Goal: Browse casually: Explore the website without a specific task or goal

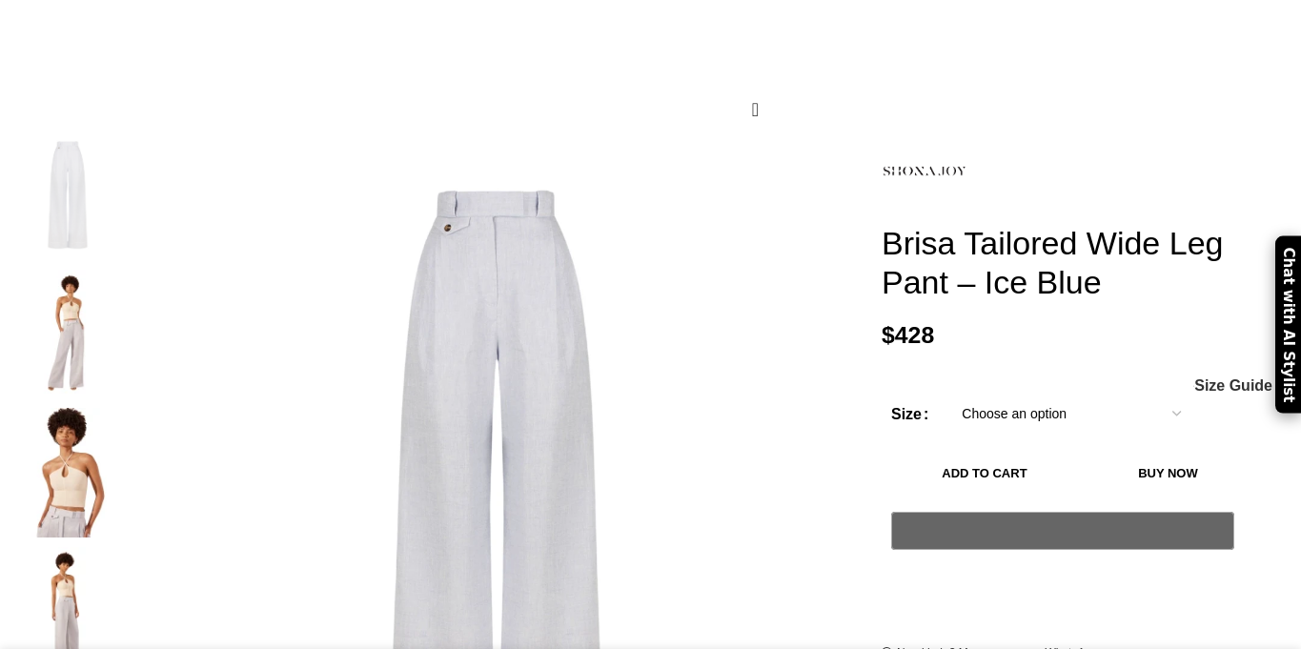
click at [126, 288] on img at bounding box center [68, 335] width 116 height 130
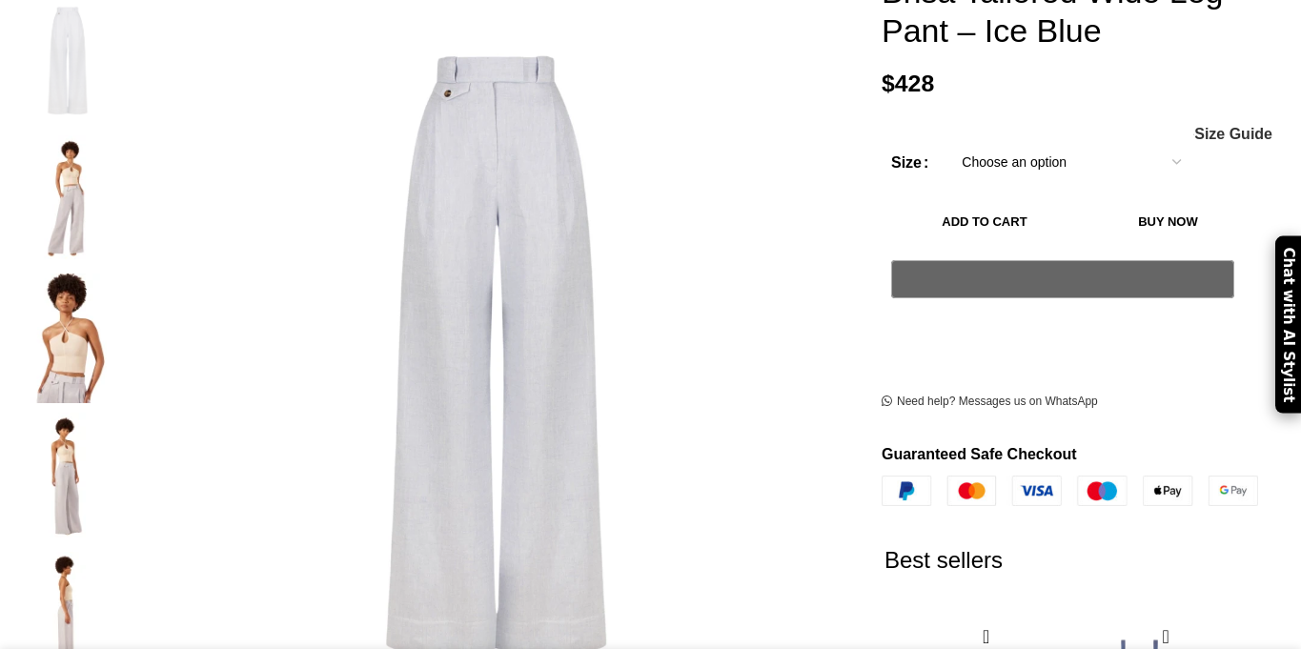
scroll to position [0, 401]
click at [126, 274] on img at bounding box center [68, 339] width 116 height 130
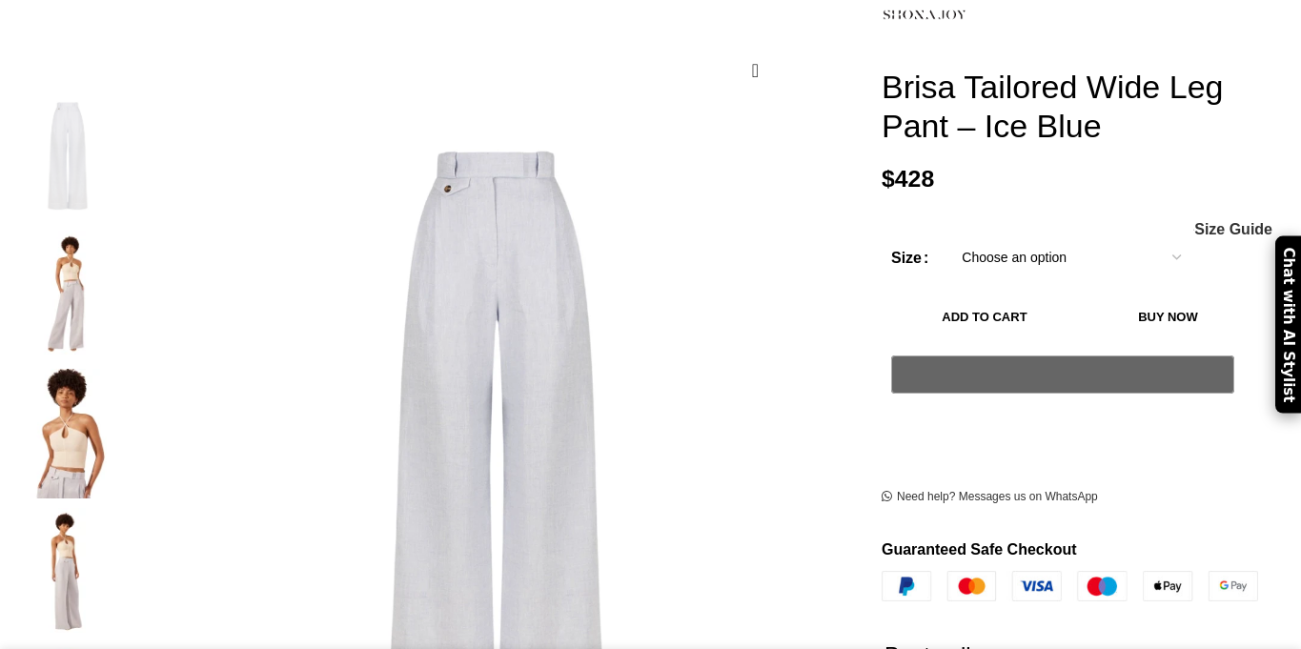
scroll to position [234, 0]
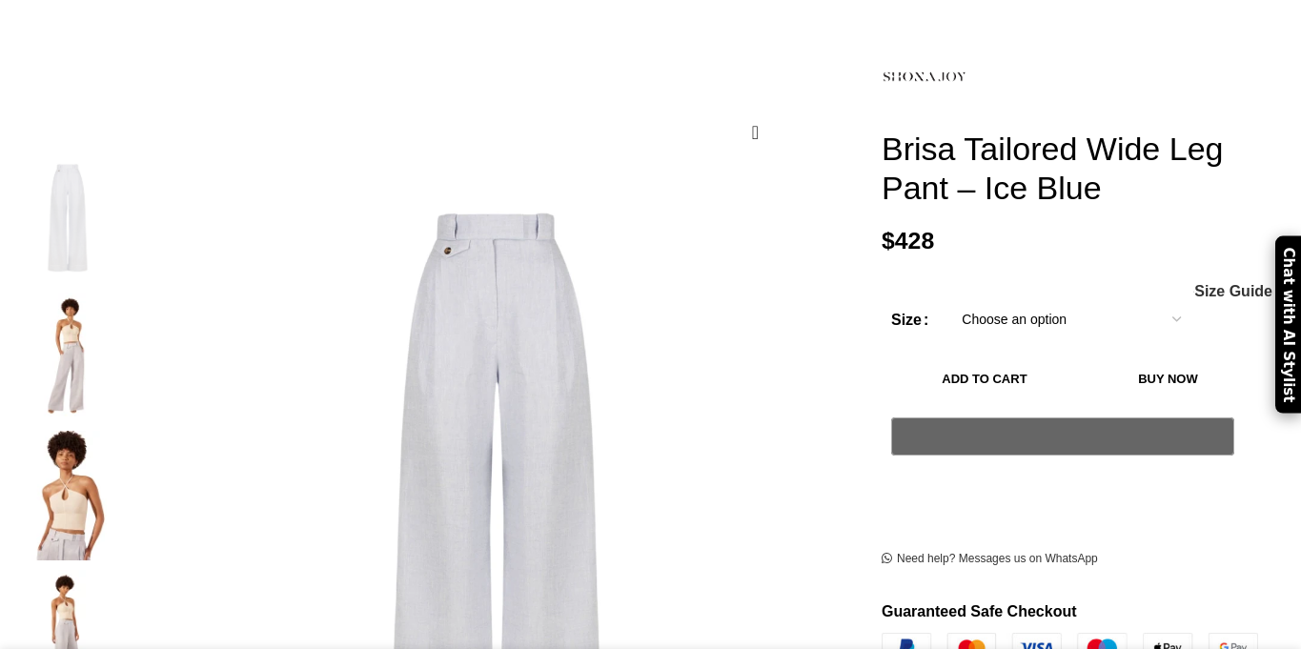
click at [126, 301] on img at bounding box center [68, 358] width 116 height 130
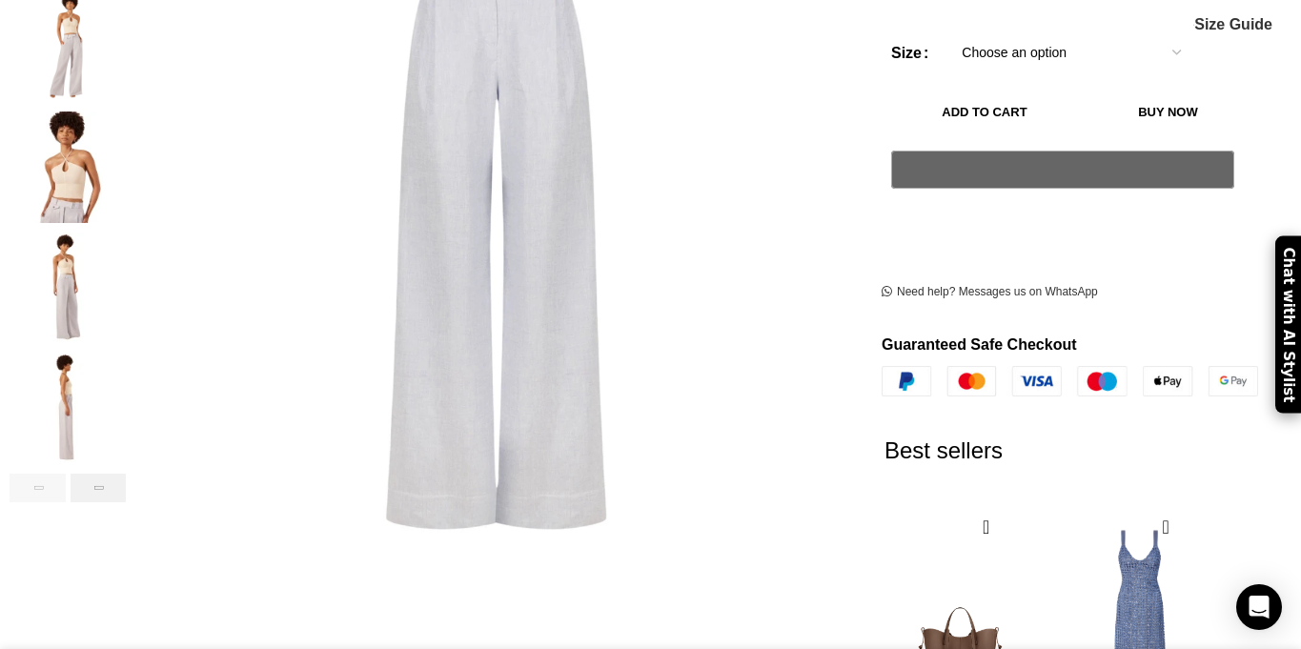
scroll to position [0, 602]
click at [127, 474] on div "Next slide" at bounding box center [99, 488] width 56 height 29
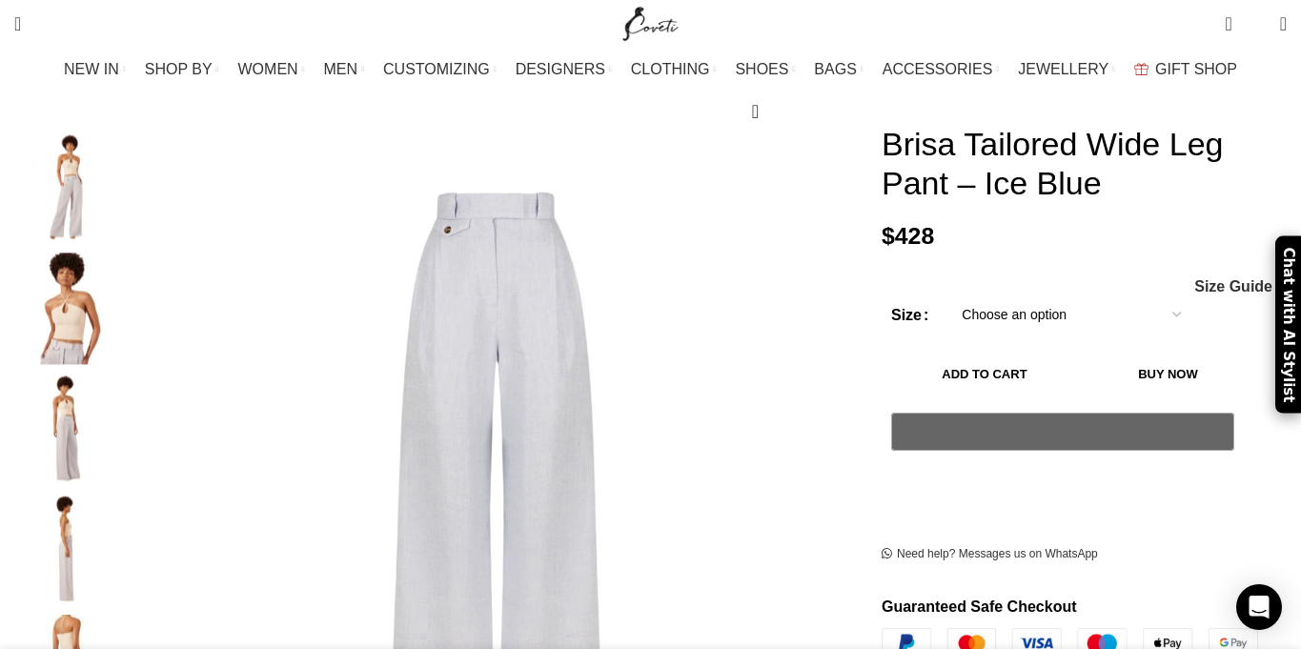
scroll to position [261, 0]
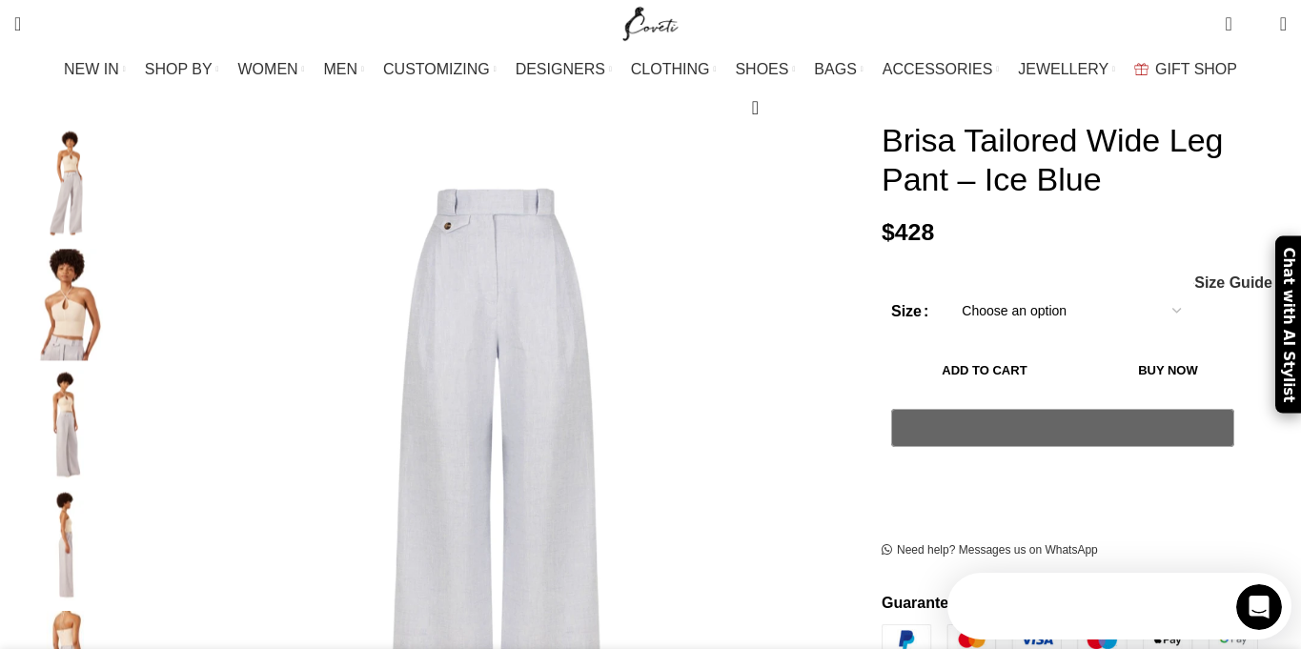
click at [126, 299] on img "3 / 6" at bounding box center [68, 306] width 116 height 112
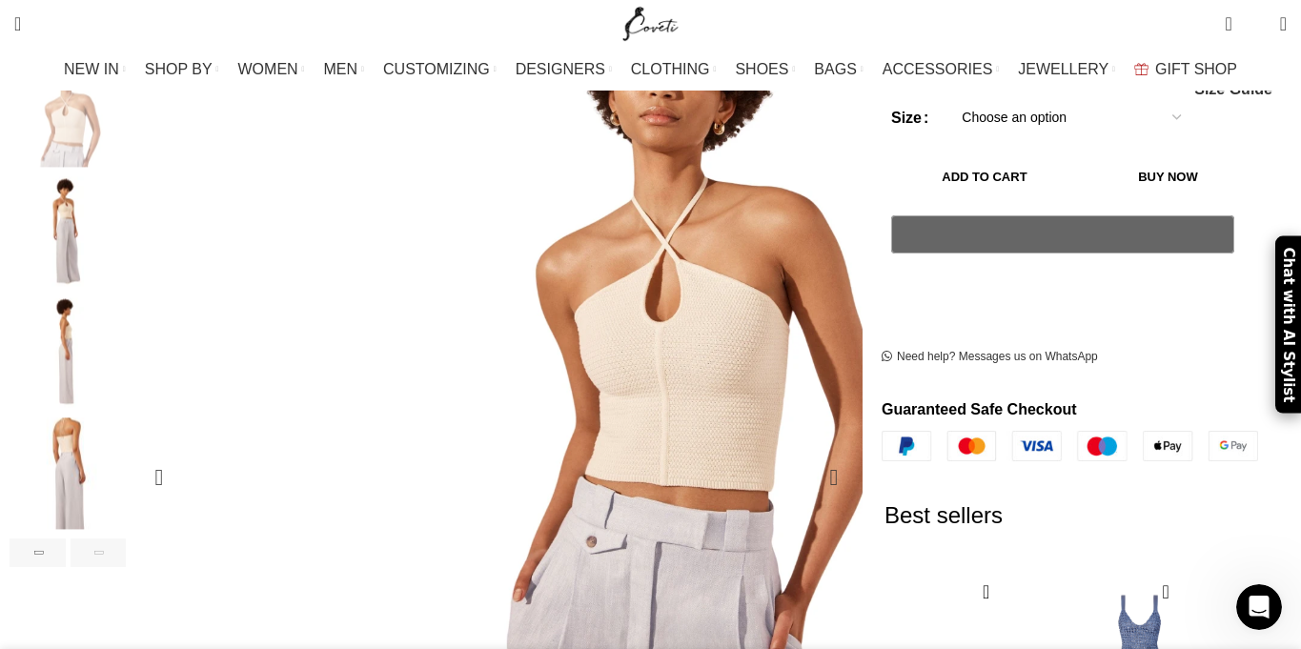
scroll to position [0, 803]
click at [810, 454] on div "Next slide" at bounding box center [834, 478] width 48 height 48
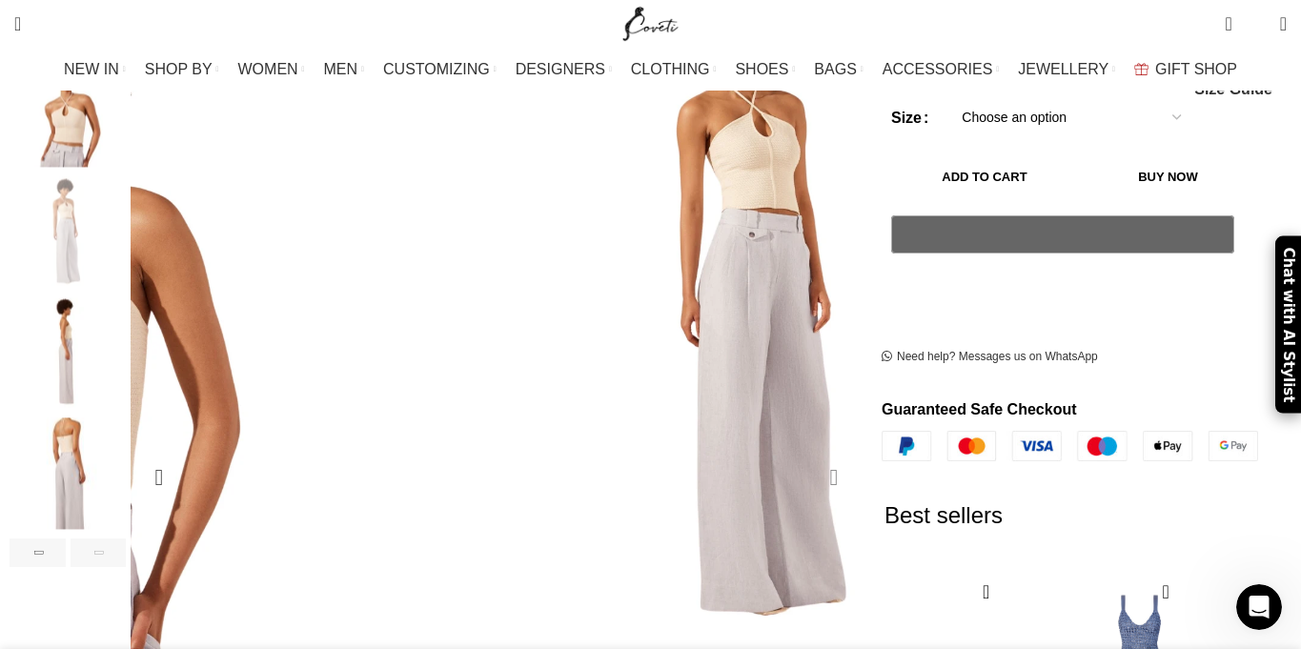
click at [810, 454] on div "Next slide" at bounding box center [834, 478] width 48 height 48
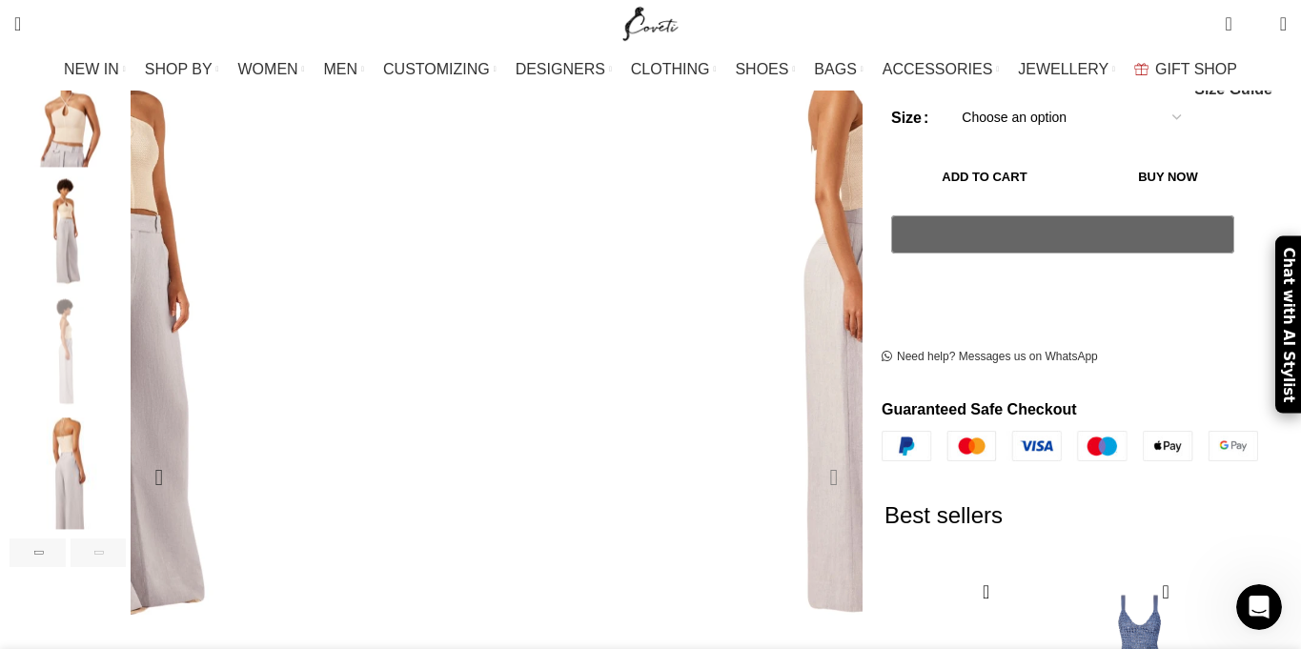
click at [810, 454] on div "Next slide" at bounding box center [834, 478] width 48 height 48
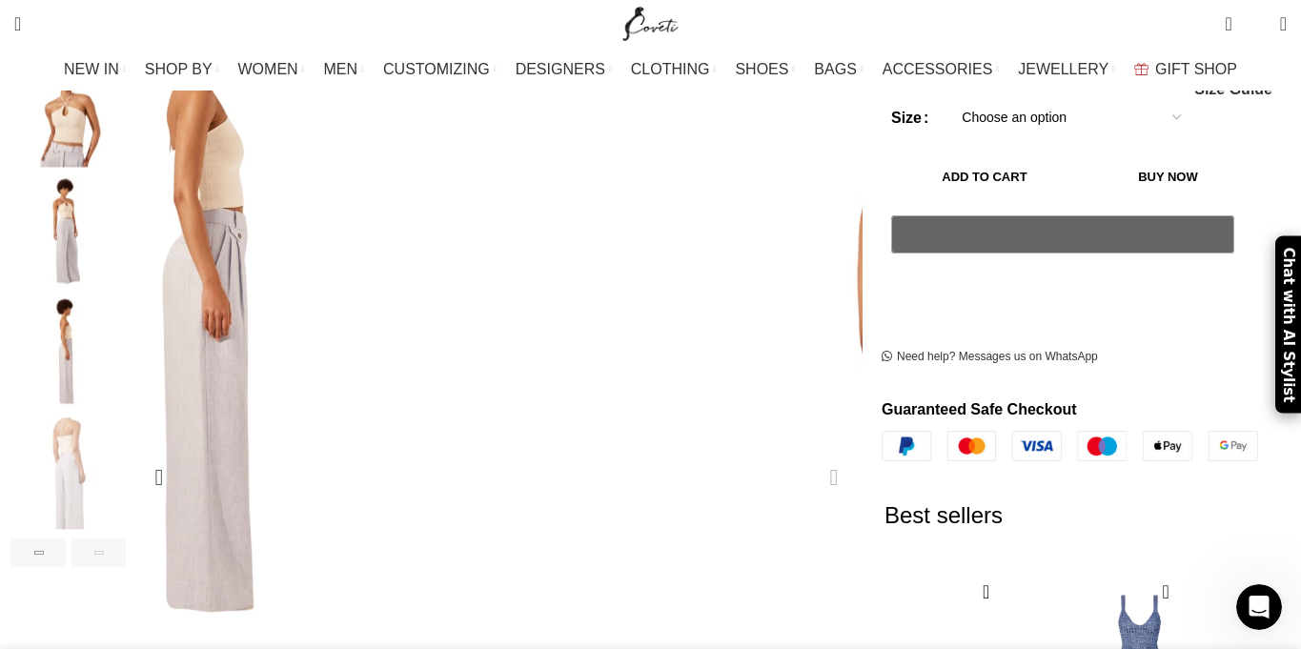
click at [810, 454] on div "Next slide" at bounding box center [834, 478] width 48 height 48
click at [183, 454] on div "Previous slide" at bounding box center [159, 478] width 48 height 48
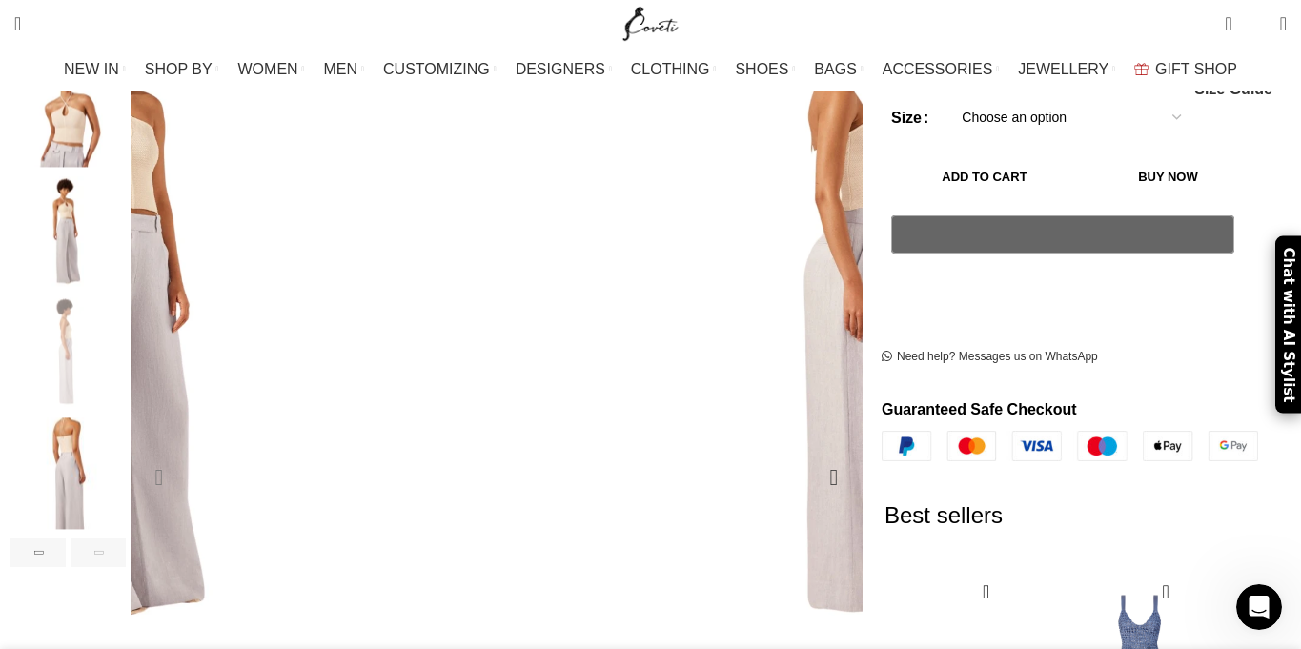
scroll to position [0, 1806]
click at [183, 454] on div "Previous slide" at bounding box center [159, 478] width 48 height 48
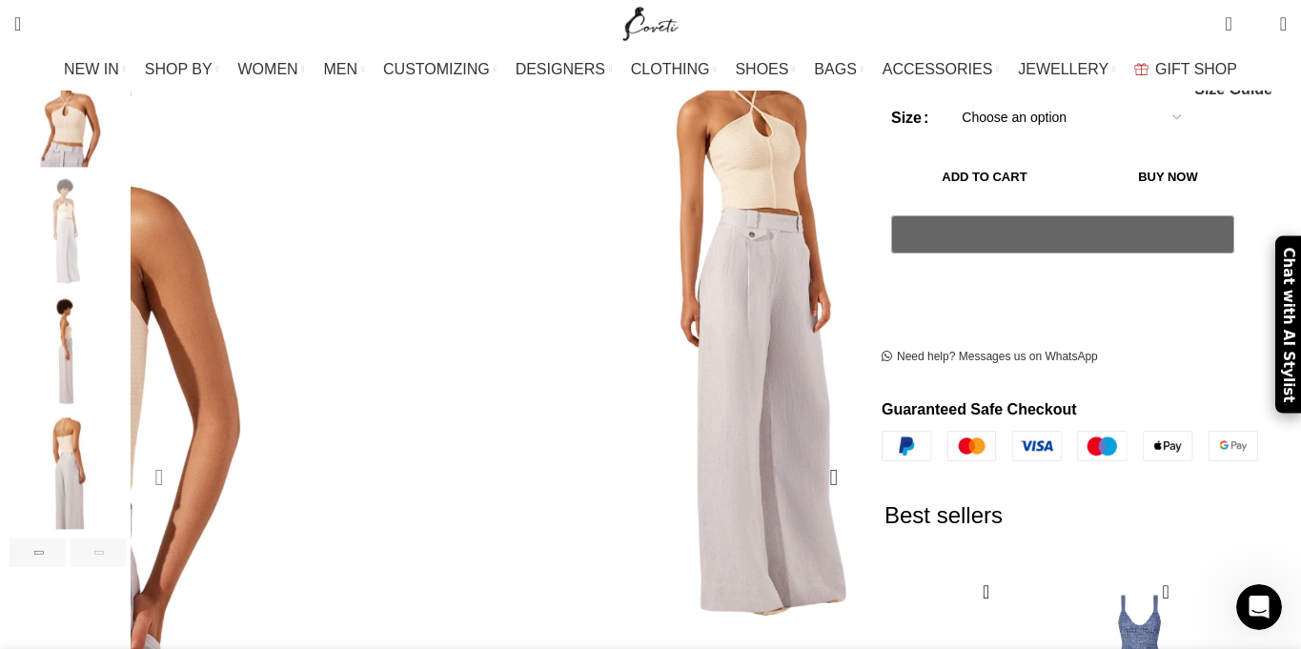
click at [183, 454] on div "Previous slide" at bounding box center [159, 478] width 48 height 48
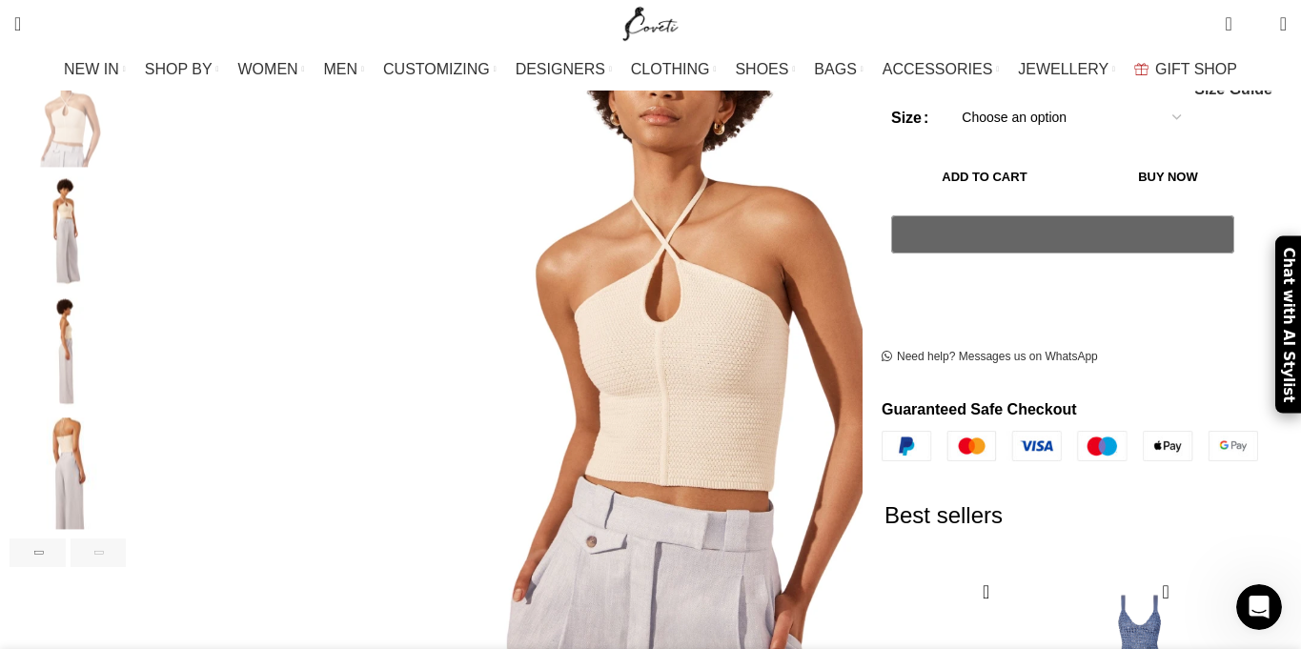
scroll to position [0, 2006]
click at [183, 454] on div "Previous slide" at bounding box center [159, 478] width 48 height 48
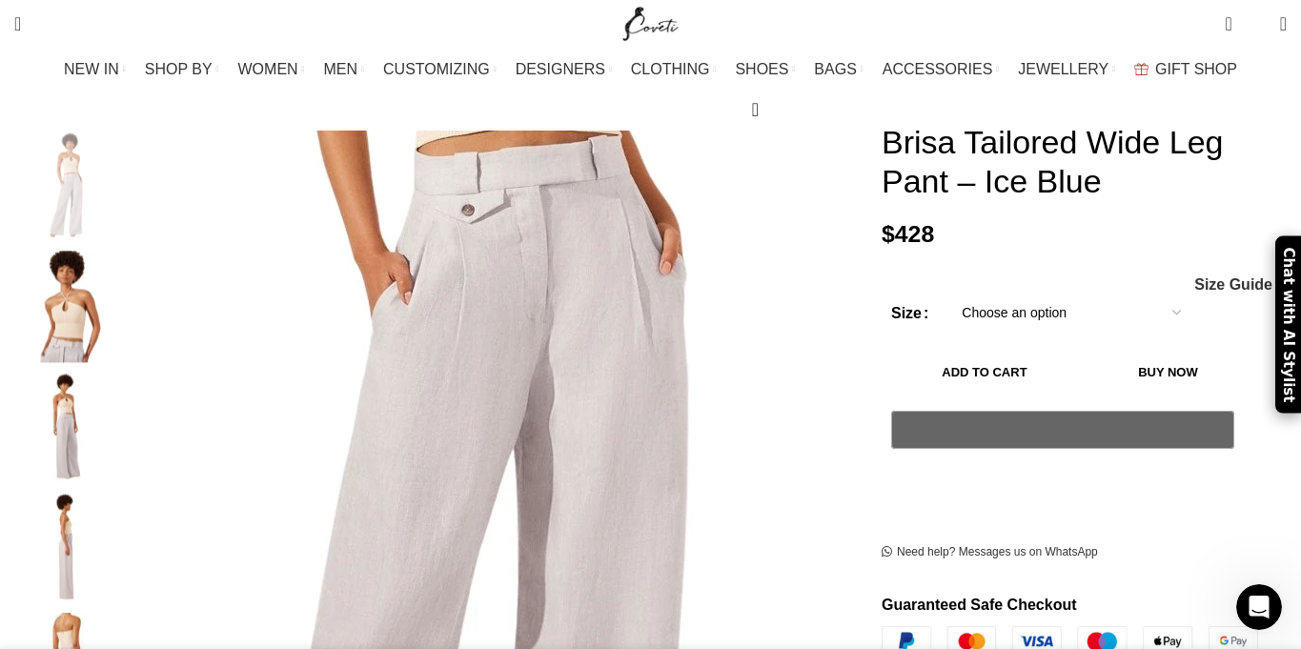
scroll to position [263, 0]
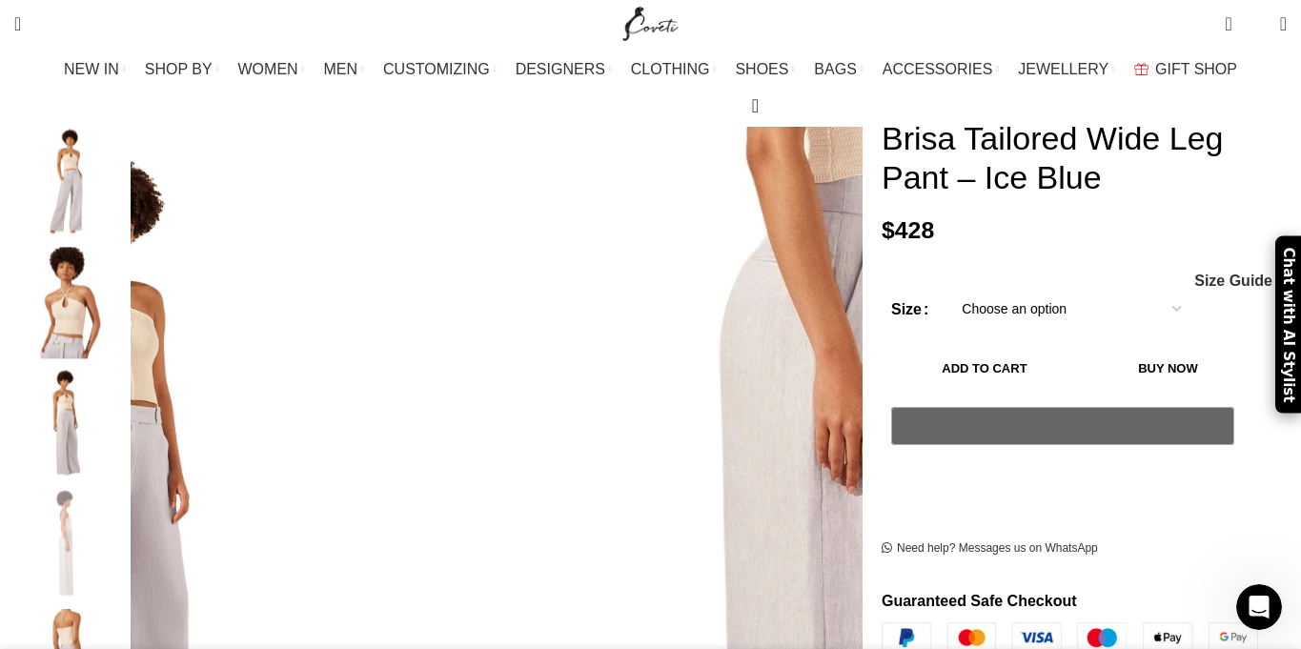
scroll to position [0, 2006]
